Goal: Check status: Check status

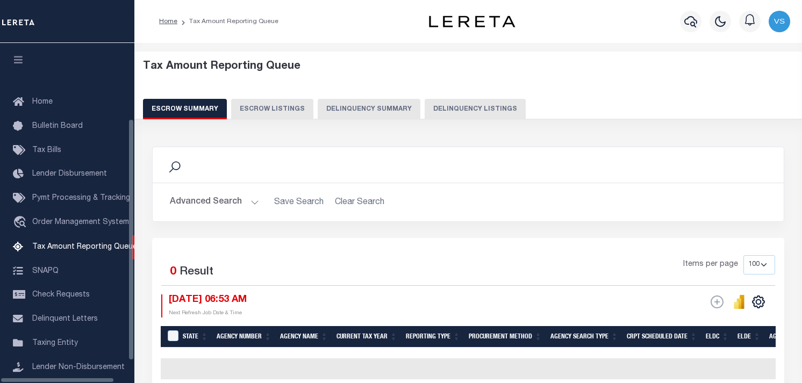
select select "100"
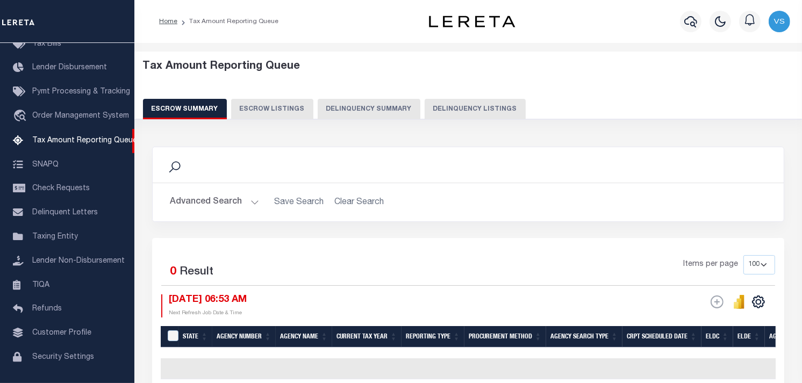
click at [466, 104] on button "Delinquency Listings" at bounding box center [474, 109] width 101 height 20
select select "100"
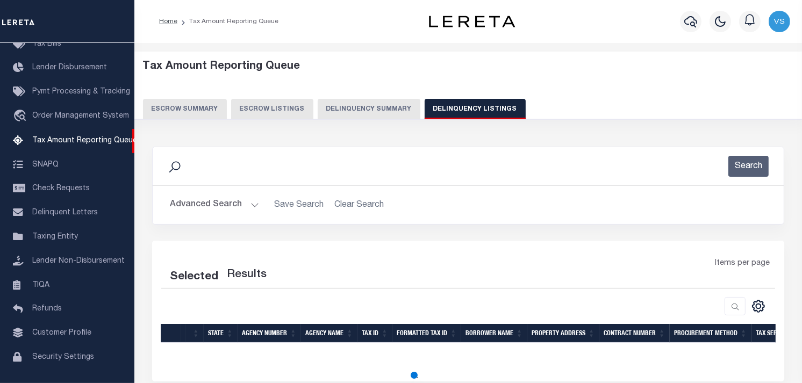
select select "100"
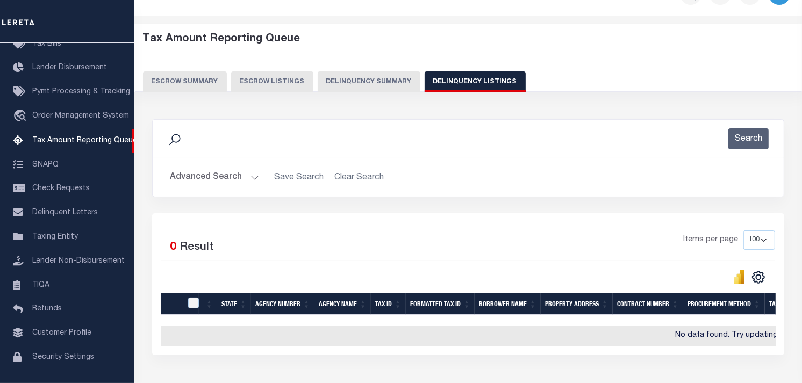
scroll to position [0, 0]
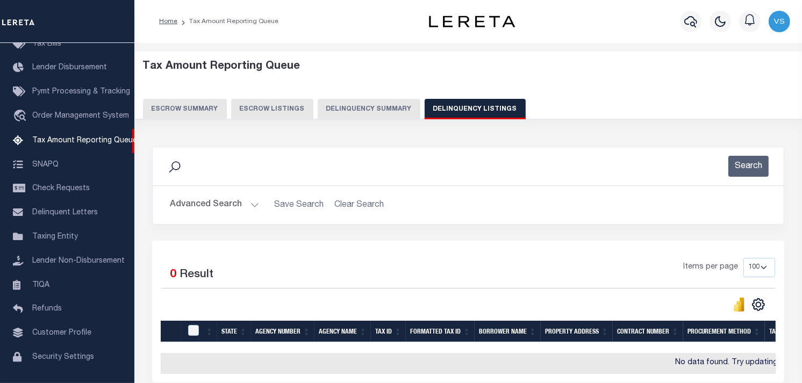
click at [228, 206] on button "Advanced Search" at bounding box center [214, 204] width 89 height 21
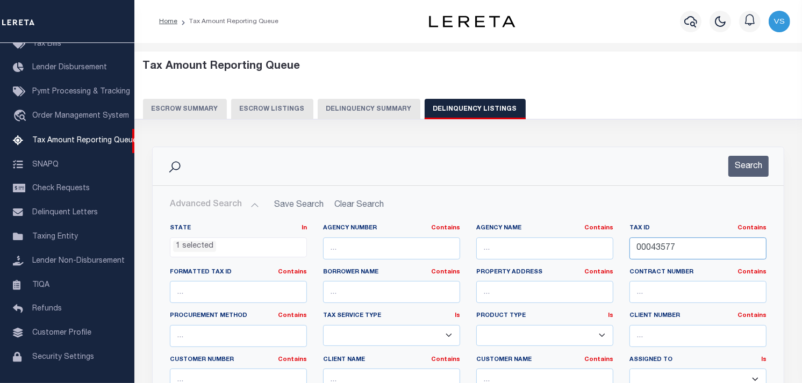
click at [651, 249] on input "00043577" at bounding box center [697, 248] width 137 height 22
paste input "071-093D-00000"
type input "071-093D-00000"
click at [750, 165] on button "Search" at bounding box center [748, 166] width 40 height 21
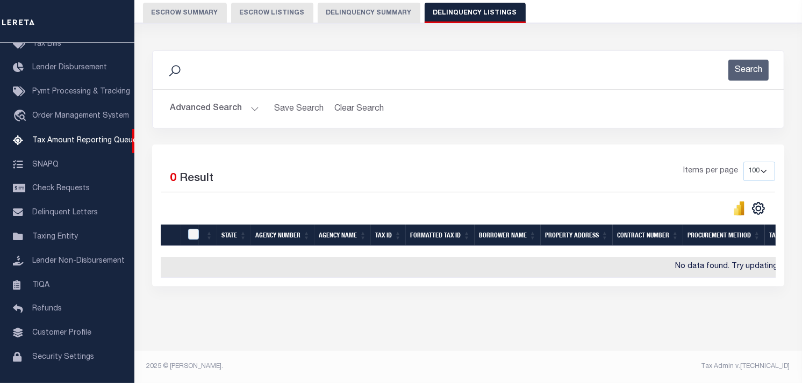
scroll to position [104, 0]
click at [755, 60] on button "Search" at bounding box center [748, 70] width 40 height 21
click at [200, 105] on button "Advanced Search" at bounding box center [214, 108] width 89 height 21
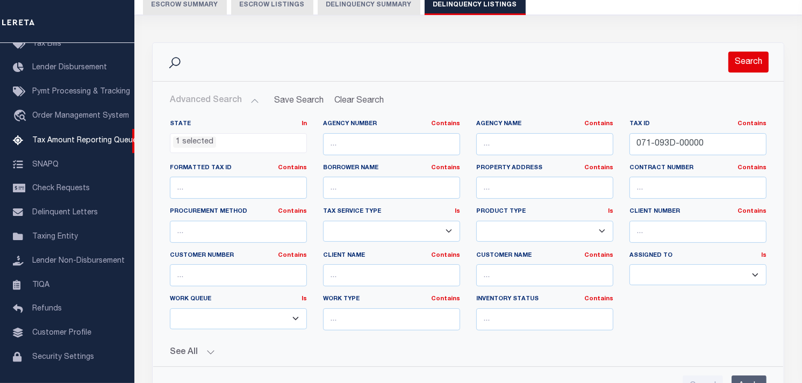
click at [741, 57] on button "Search" at bounding box center [748, 62] width 40 height 21
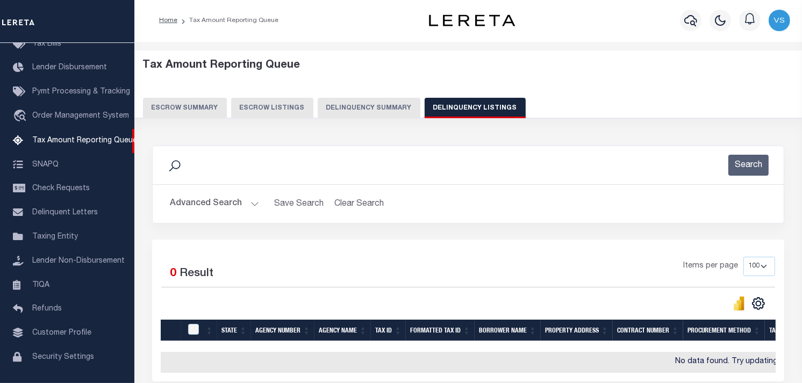
scroll to position [0, 0]
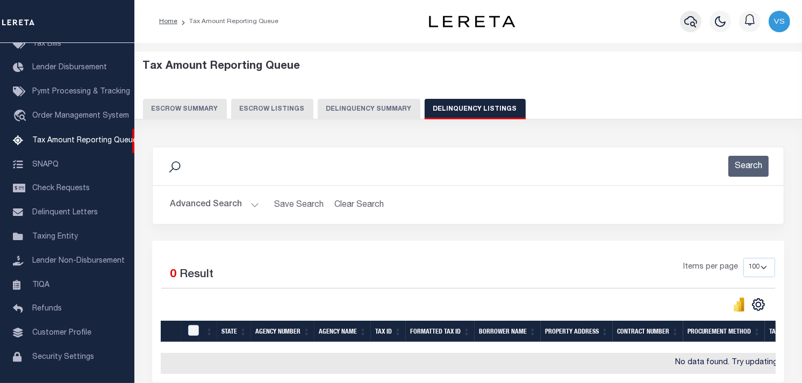
click at [689, 23] on icon "button" at bounding box center [690, 21] width 13 height 13
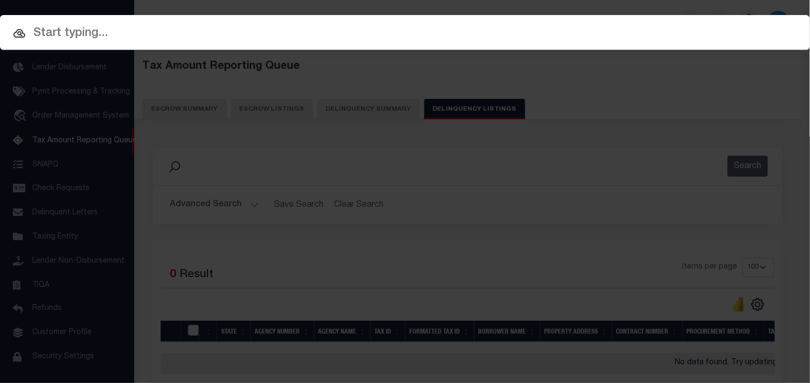
paste input "071-093D-00000"
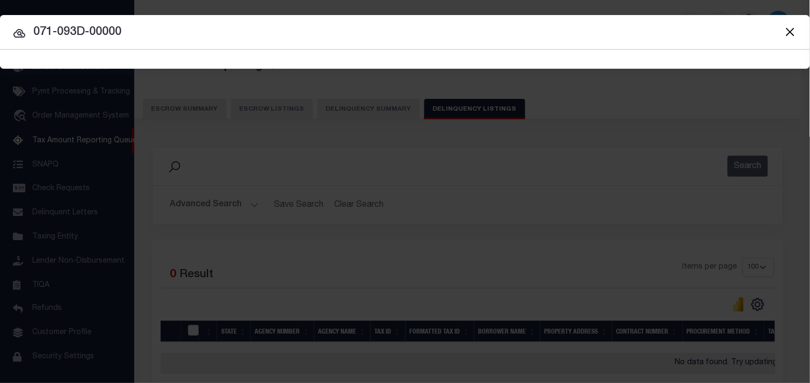
type input "071-093D-00000"
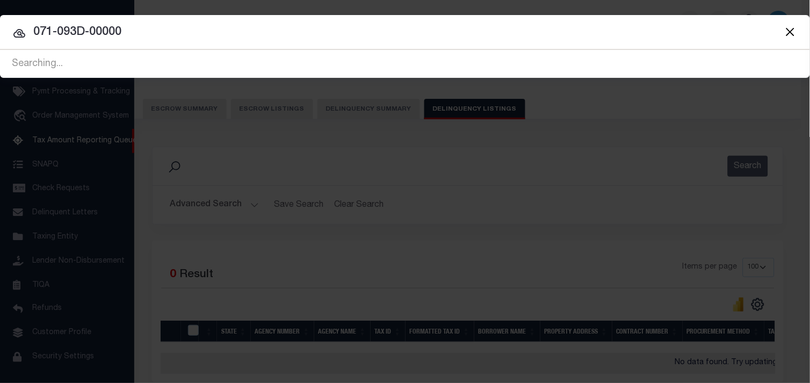
click at [19, 37] on icon at bounding box center [19, 33] width 12 height 9
click at [19, 33] on icon at bounding box center [19, 33] width 13 height 13
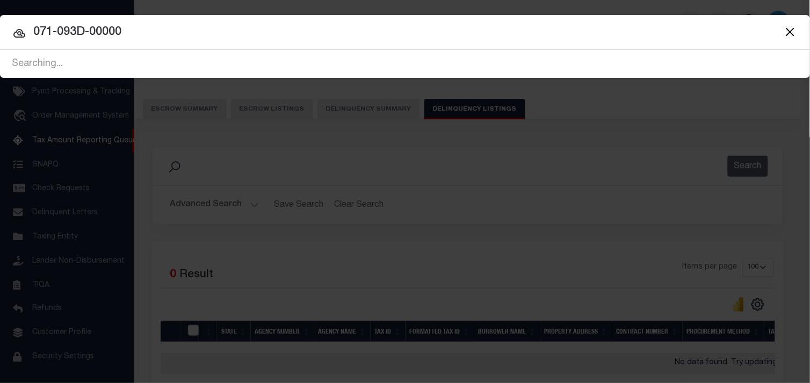
click at [19, 33] on icon at bounding box center [19, 33] width 13 height 13
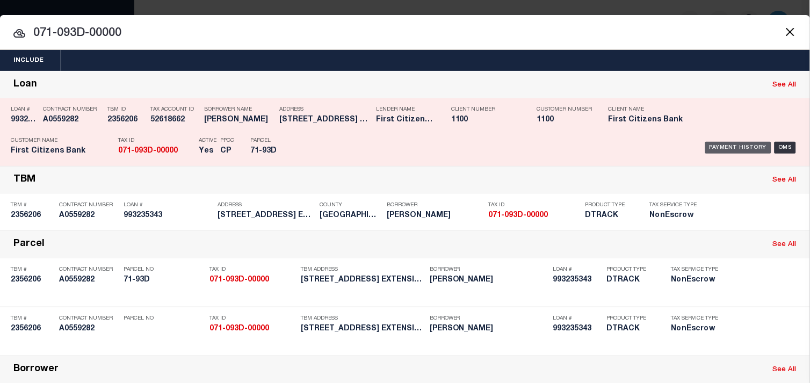
click at [723, 148] on div "Payment History" at bounding box center [738, 148] width 66 height 12
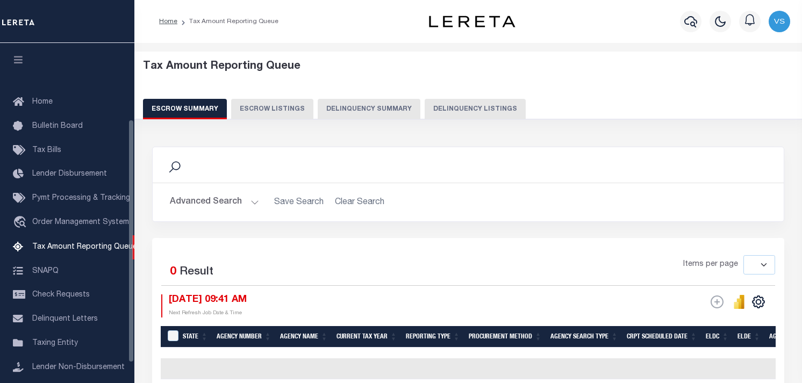
select select
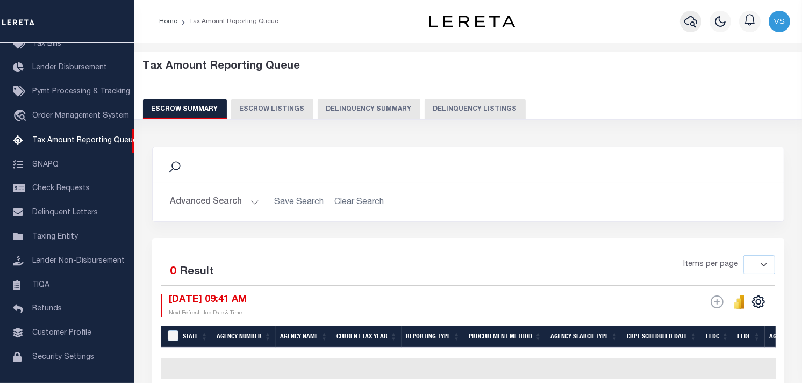
click at [688, 30] on button "button" at bounding box center [690, 21] width 21 height 21
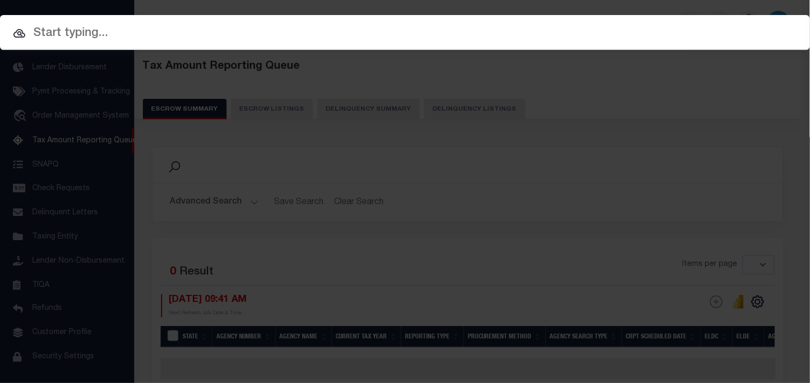
paste input "071-093D-00000"
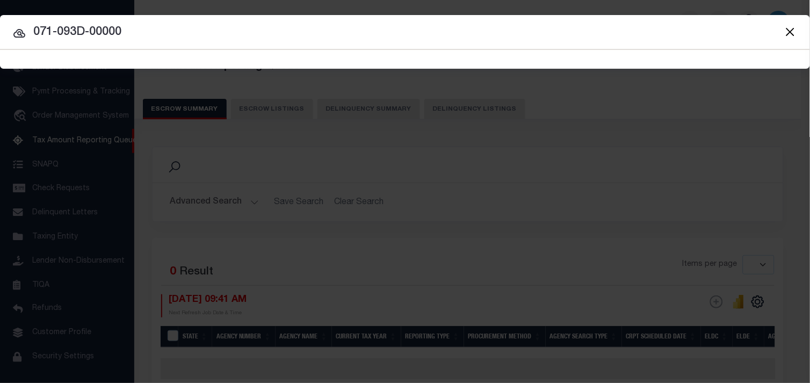
type input "071-093D-00000"
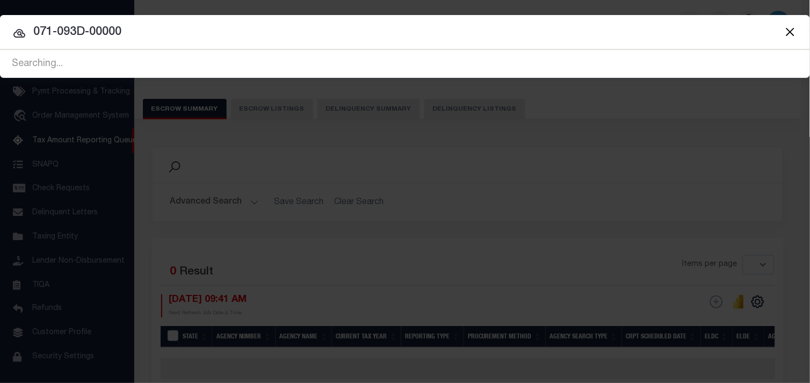
click at [17, 35] on icon at bounding box center [19, 33] width 13 height 13
click at [20, 37] on icon at bounding box center [19, 33] width 12 height 9
click at [20, 34] on icon at bounding box center [19, 33] width 12 height 9
click at [19, 30] on icon at bounding box center [19, 33] width 13 height 13
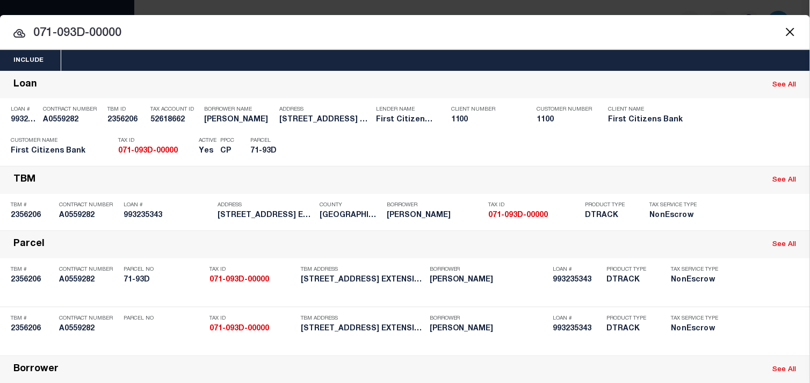
click at [18, 31] on icon at bounding box center [19, 33] width 12 height 9
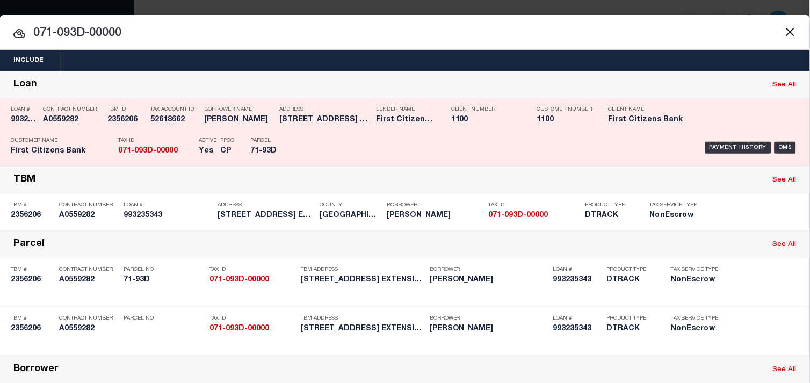
click at [119, 119] on h5 "2356206" at bounding box center [126, 120] width 38 height 9
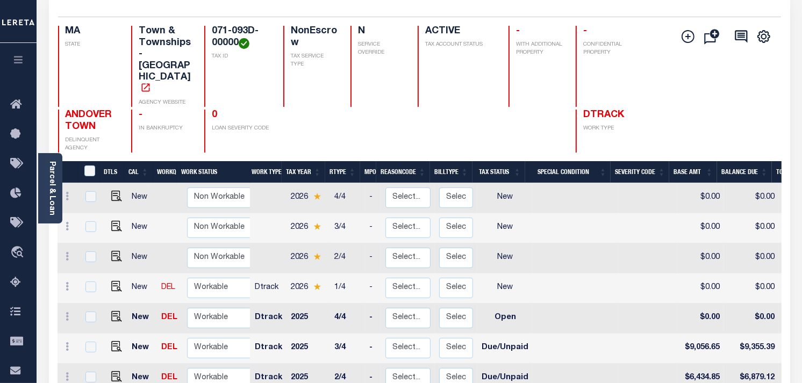
scroll to position [111, 0]
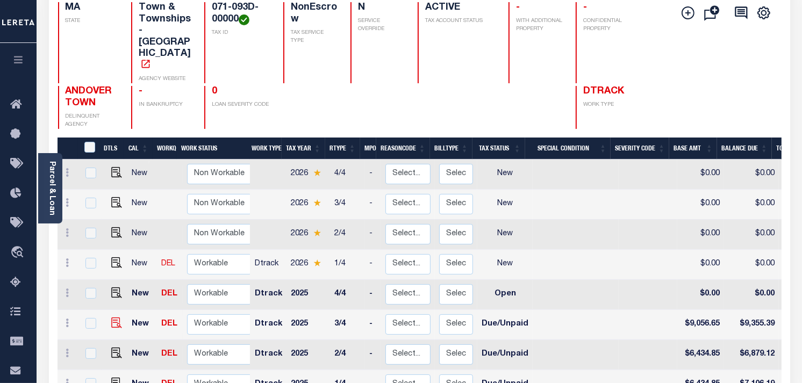
click at [111, 318] on img "" at bounding box center [116, 323] width 11 height 11
checkbox input "true"
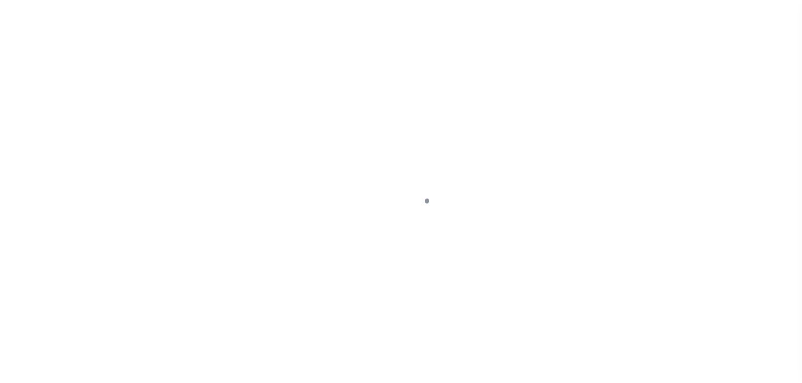
select select "DUE"
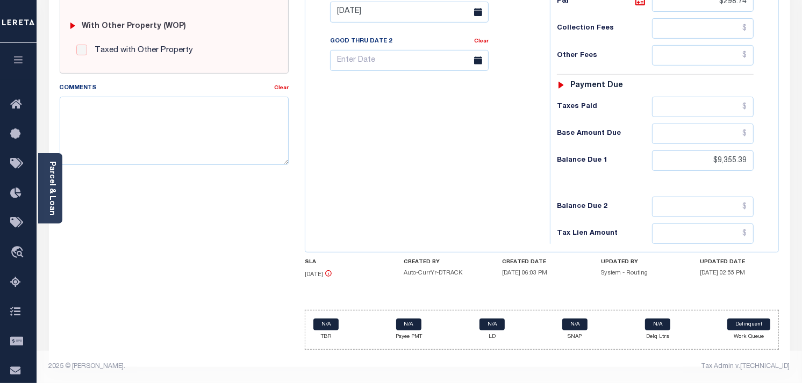
scroll to position [433, 0]
click at [734, 156] on input "$9,355.39" at bounding box center [703, 160] width 102 height 20
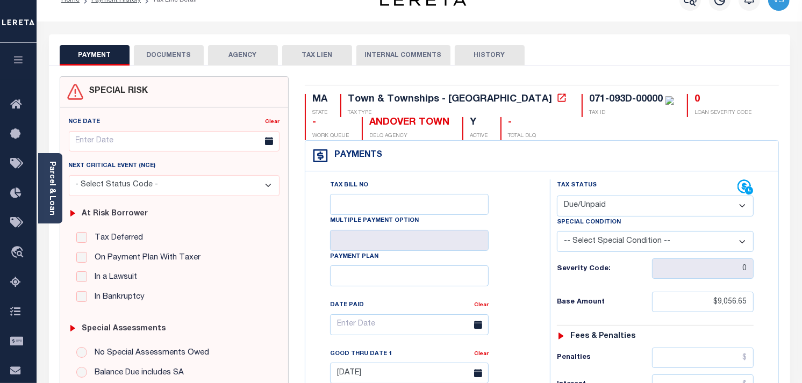
scroll to position [0, 0]
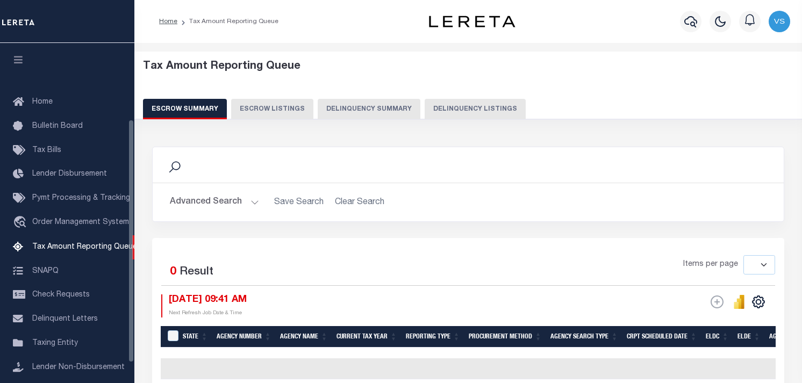
select select
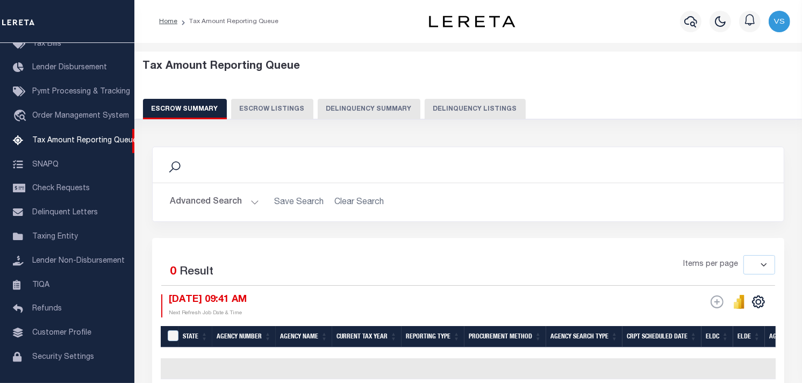
click at [452, 107] on button "Delinquency Listings" at bounding box center [474, 109] width 101 height 20
select select "100"
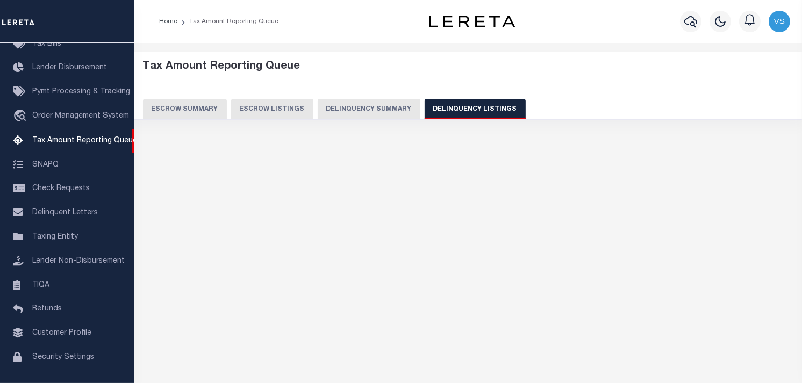
select select "100"
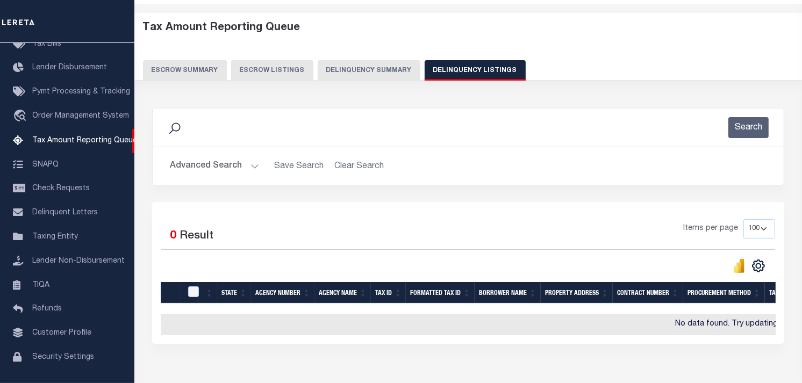
scroll to position [0, 0]
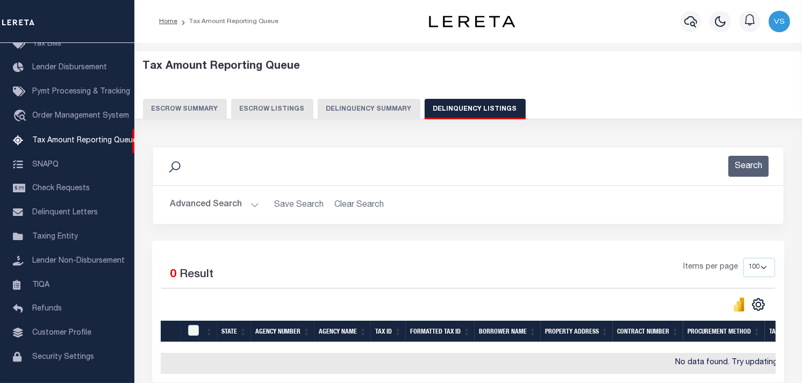
click at [198, 203] on button "Advanced Search" at bounding box center [214, 204] width 89 height 21
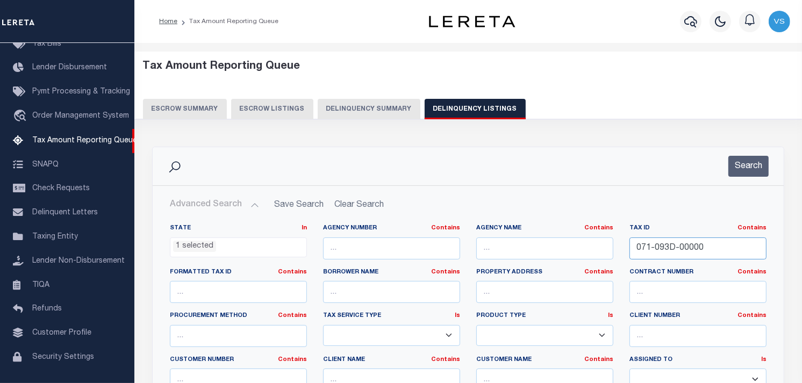
click at [707, 247] on input "071-093D-00000" at bounding box center [697, 248] width 137 height 22
type input "0"
paste input "[PHONE_NUMBER]"
type input "[PHONE_NUMBER]"
click at [749, 163] on button "Search" at bounding box center [748, 166] width 40 height 21
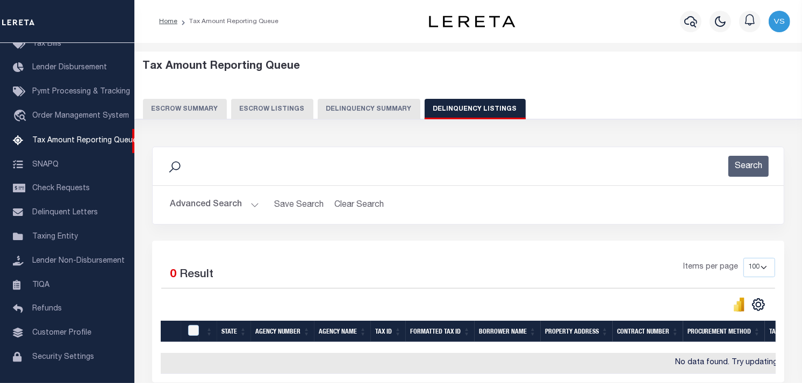
click at [189, 203] on button "Advanced Search" at bounding box center [214, 204] width 89 height 21
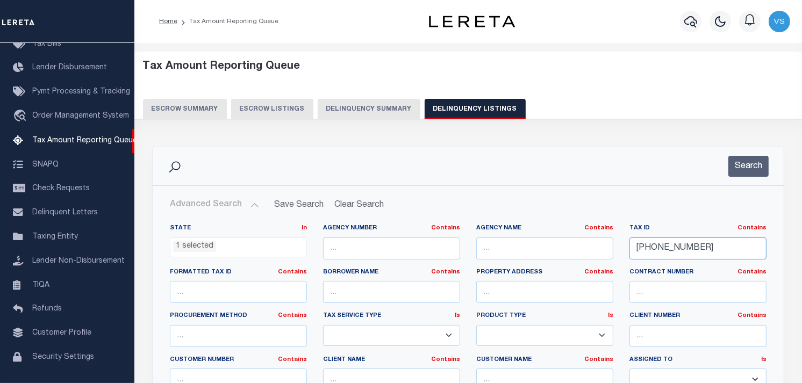
click at [710, 242] on input "[PHONE_NUMBER]" at bounding box center [697, 248] width 137 height 22
type input "0"
paste input "085-019B-0302B"
click at [747, 153] on div "Search" at bounding box center [468, 166] width 631 height 38
click at [741, 164] on button "Search" at bounding box center [748, 166] width 40 height 21
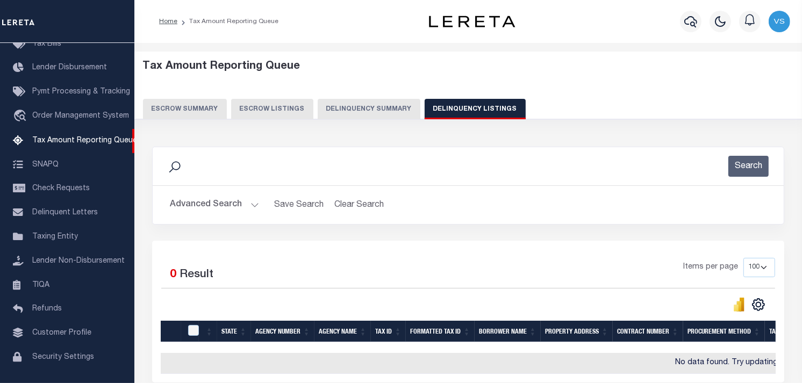
click at [197, 205] on button "Advanced Search" at bounding box center [214, 204] width 89 height 21
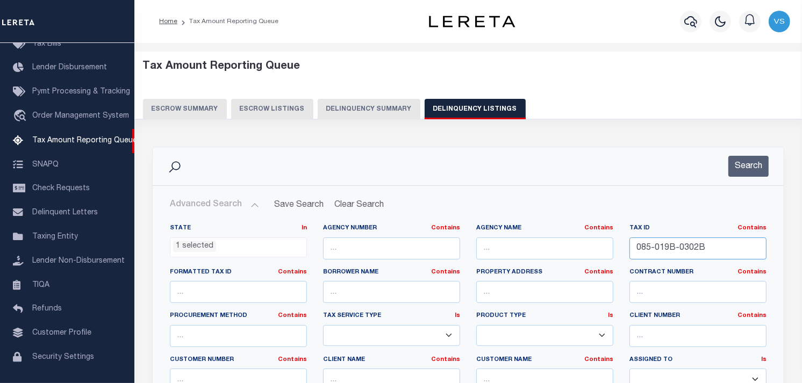
click at [711, 247] on input "085-019B-0302B" at bounding box center [697, 248] width 137 height 22
type input "0"
paste input "100-001M-00000"
type input "100-001M-00000"
click at [753, 152] on div "Search" at bounding box center [468, 166] width 631 height 38
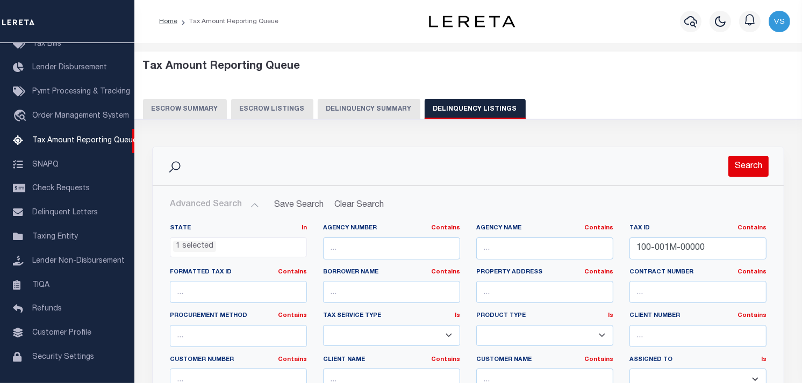
click at [738, 163] on button "Search" at bounding box center [748, 166] width 40 height 21
